Goal: Transaction & Acquisition: Purchase product/service

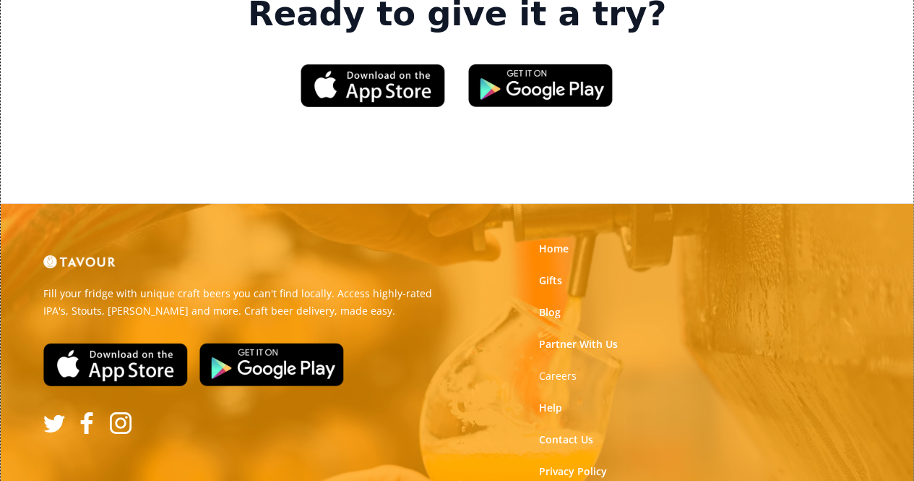
scroll to position [2276, 0]
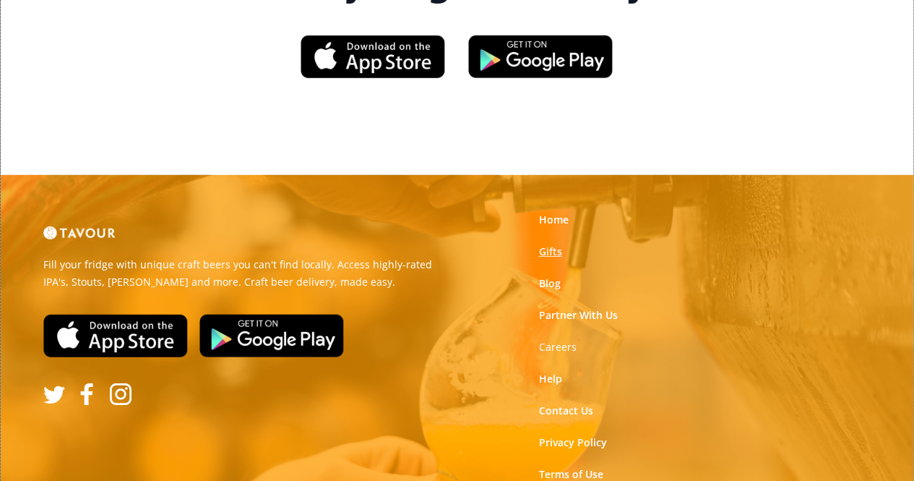
click at [551, 244] on link "Gifts" at bounding box center [549, 251] width 23 height 14
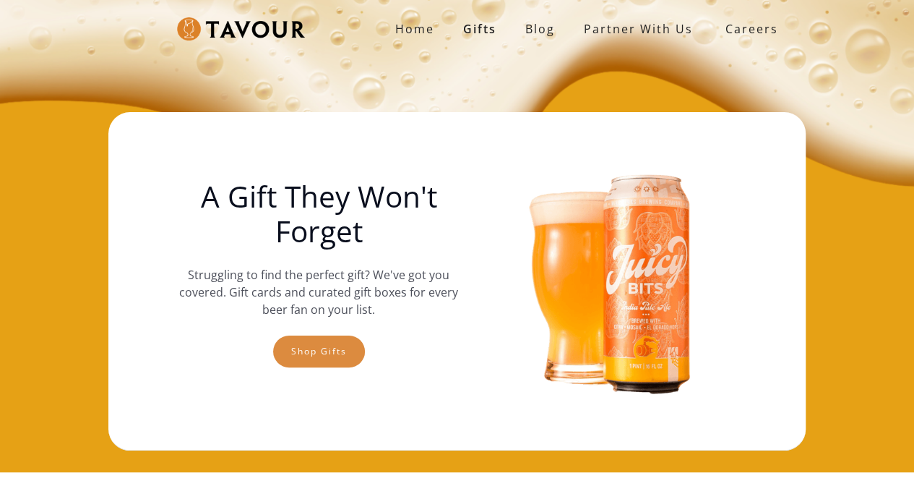
click at [327, 361] on link "Shop gifts" at bounding box center [319, 351] width 92 height 32
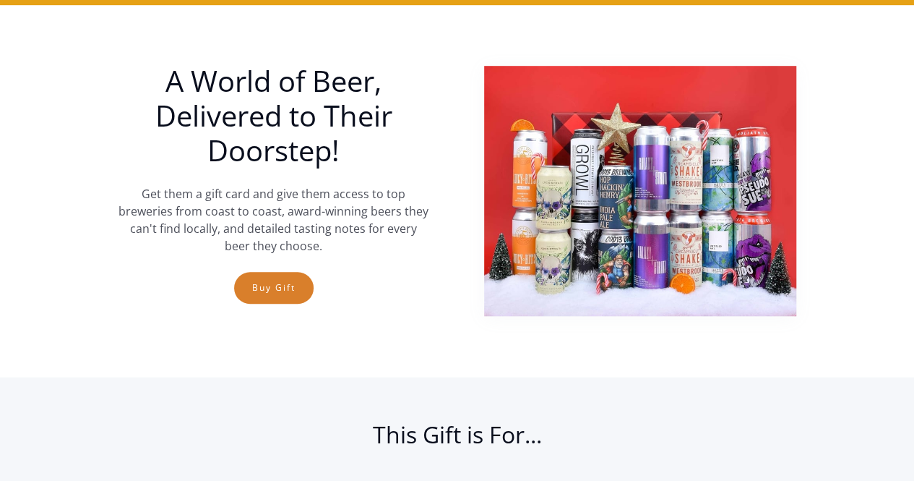
scroll to position [474, 0]
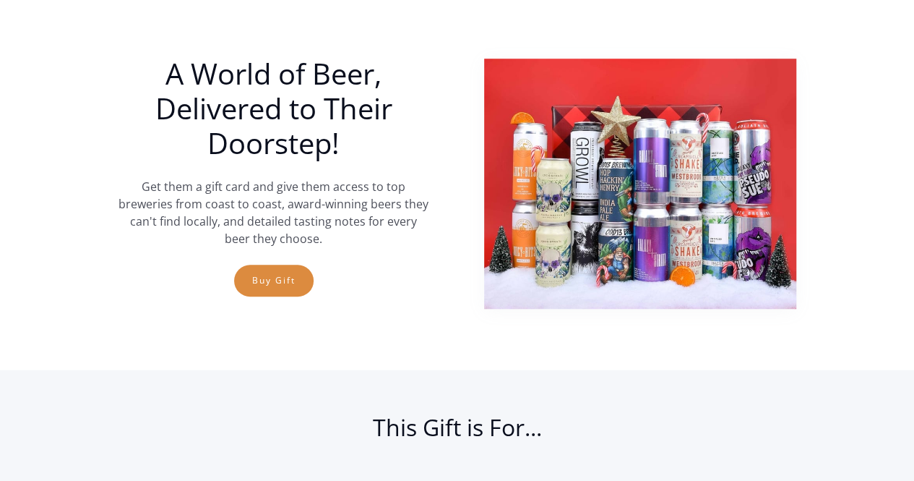
click at [292, 285] on link "Buy Gift" at bounding box center [273, 280] width 79 height 32
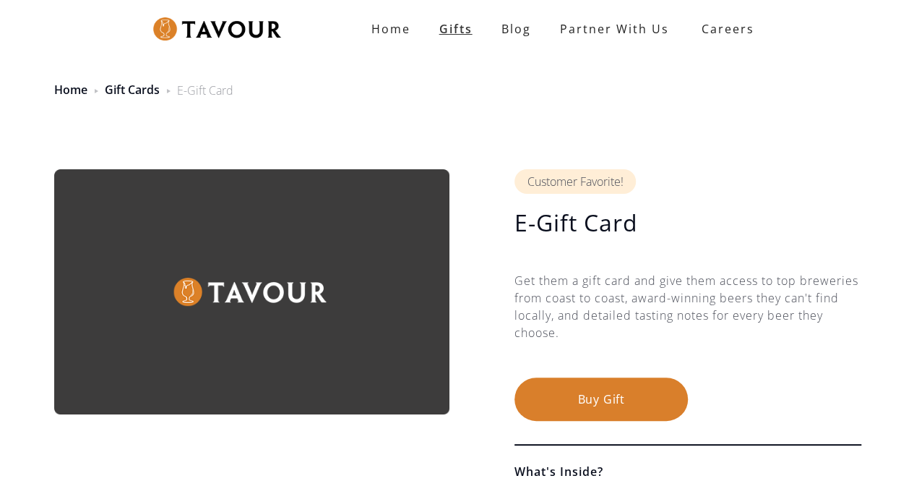
click at [455, 28] on link "Gifts" at bounding box center [456, 28] width 62 height 29
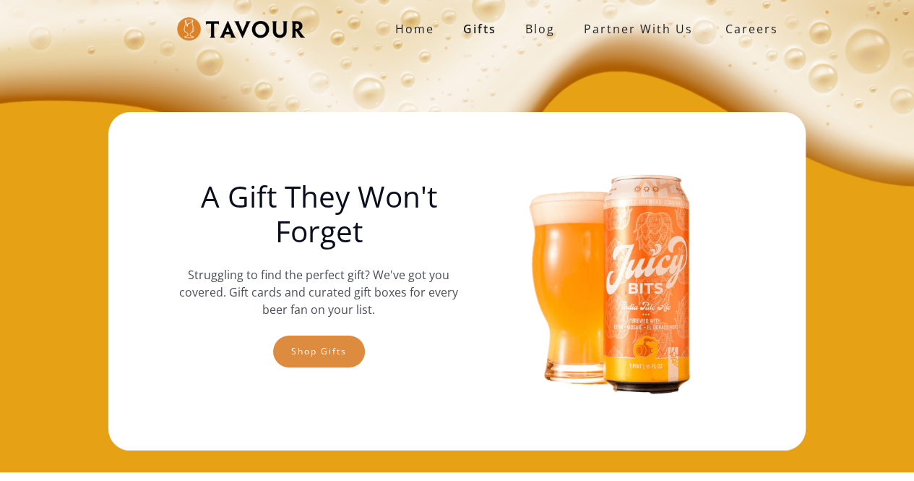
click at [307, 365] on link "Shop gifts" at bounding box center [319, 351] width 92 height 32
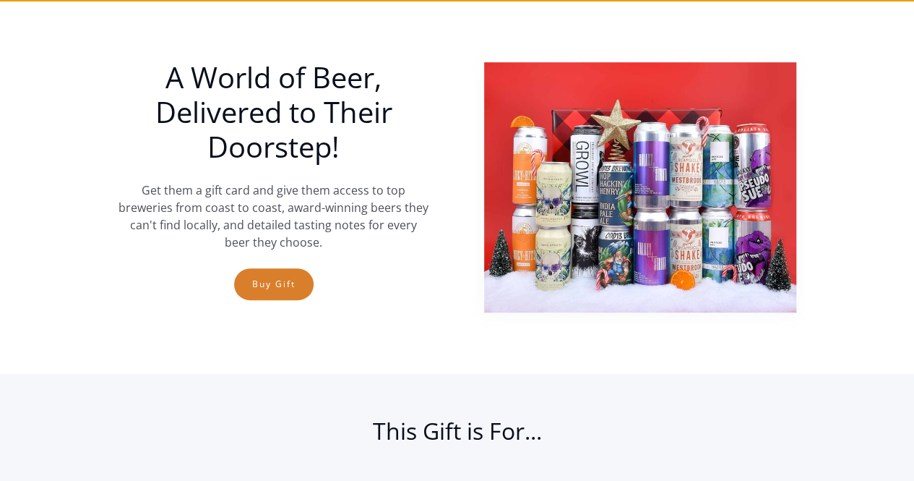
scroll to position [474, 0]
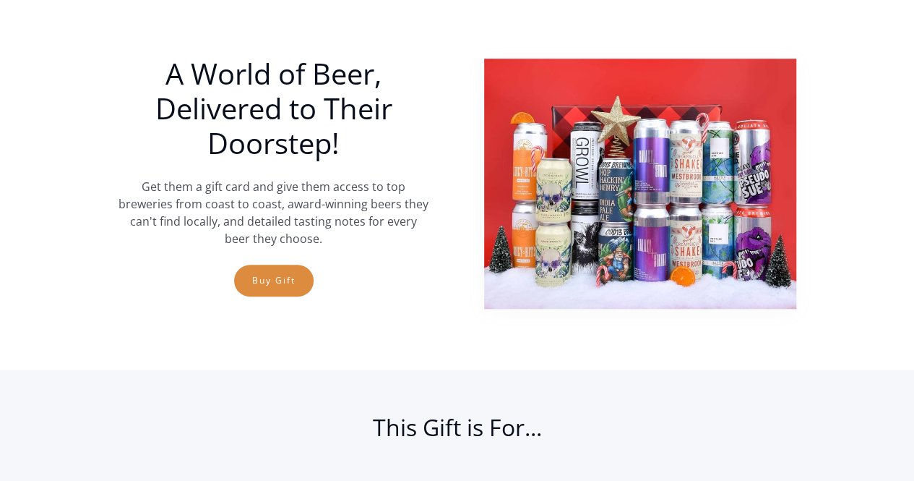
click at [292, 284] on link "Buy Gift" at bounding box center [273, 280] width 79 height 32
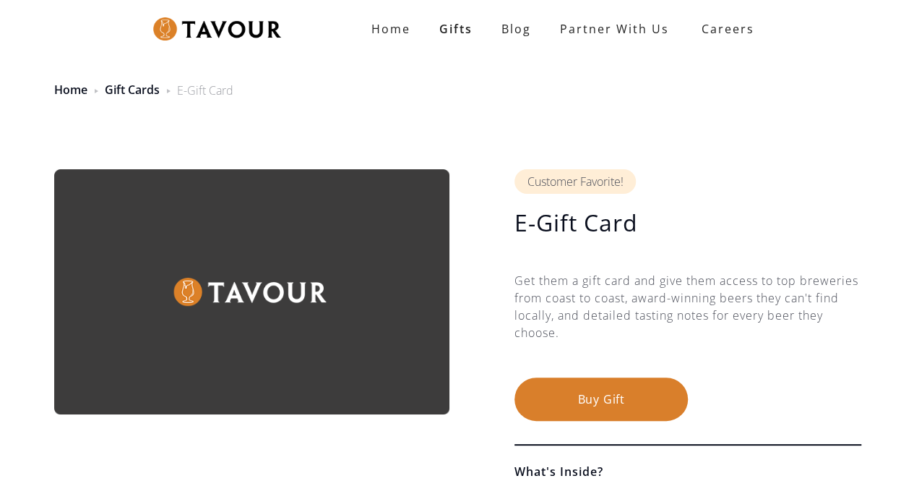
click at [331, 249] on img at bounding box center [251, 291] width 395 height 245
click at [582, 403] on button "Buy Gift" at bounding box center [600, 398] width 173 height 43
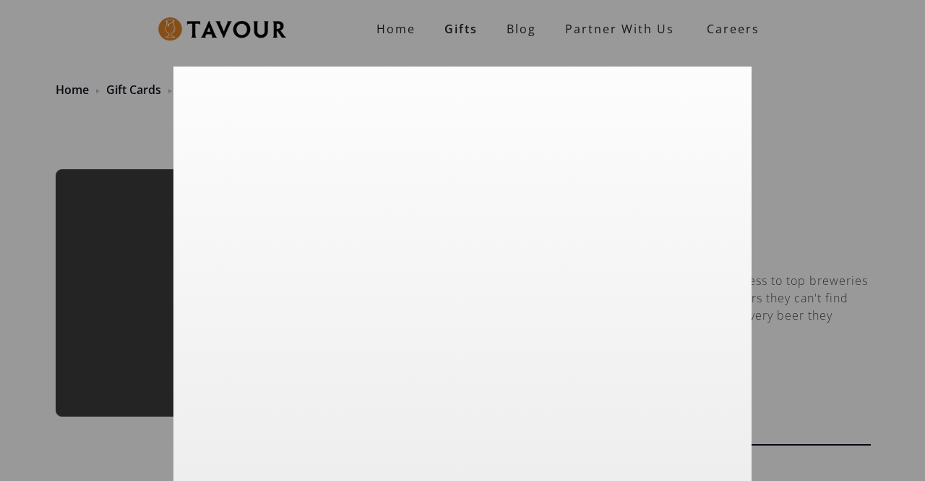
scroll to position [35, 0]
click at [874, 229] on div at bounding box center [462, 240] width 925 height 481
